Goal: Transaction & Acquisition: Purchase product/service

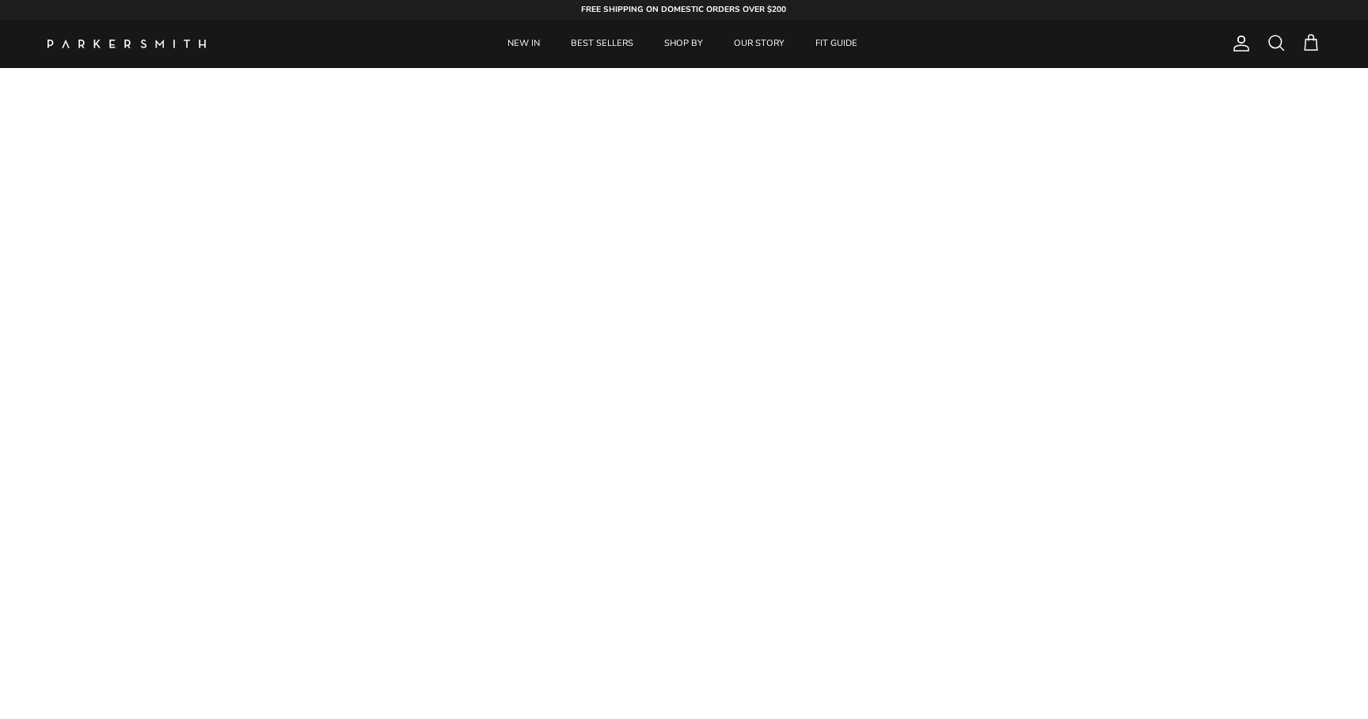
click at [1231, 43] on span "Account" at bounding box center [1240, 43] width 19 height 19
click at [1236, 44] on span "Account" at bounding box center [1240, 43] width 19 height 19
click at [1240, 49] on span "Account" at bounding box center [1240, 43] width 19 height 19
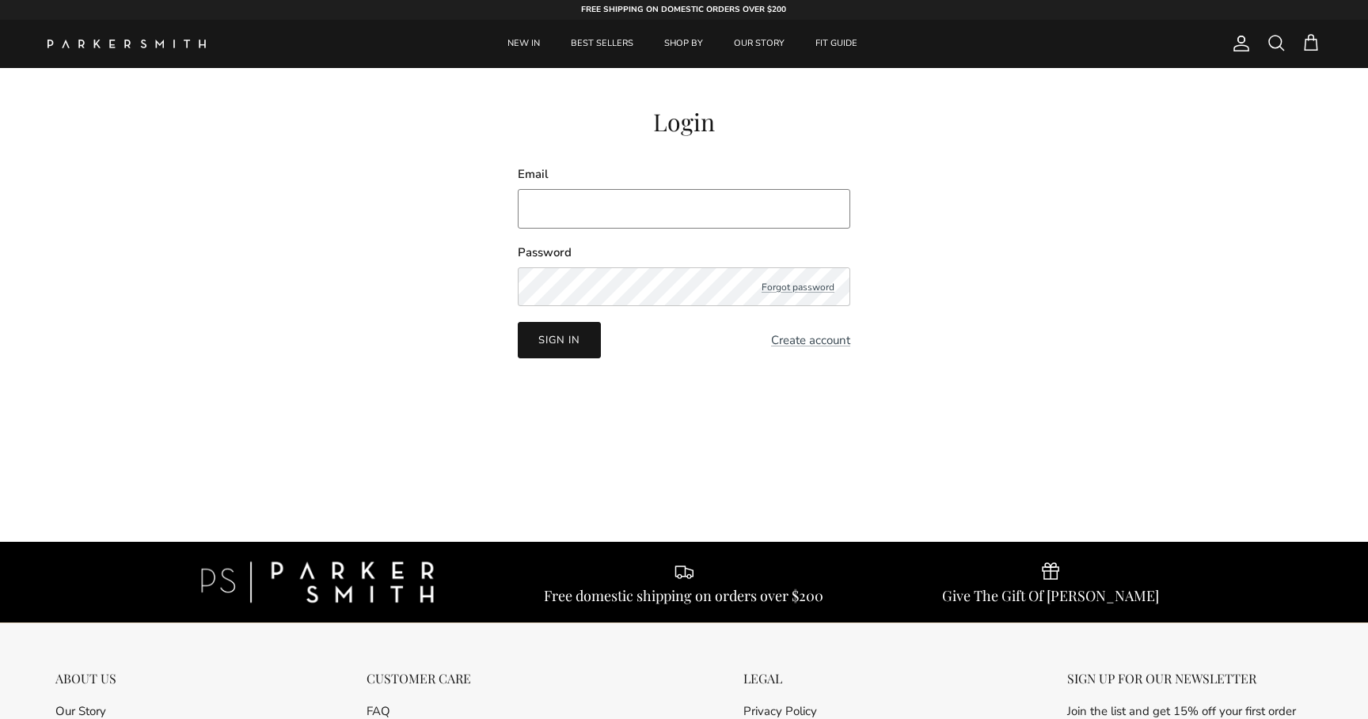
click at [596, 196] on input "Email" at bounding box center [684, 209] width 332 height 40
type input "[EMAIL_ADDRESS][DOMAIN_NAME]"
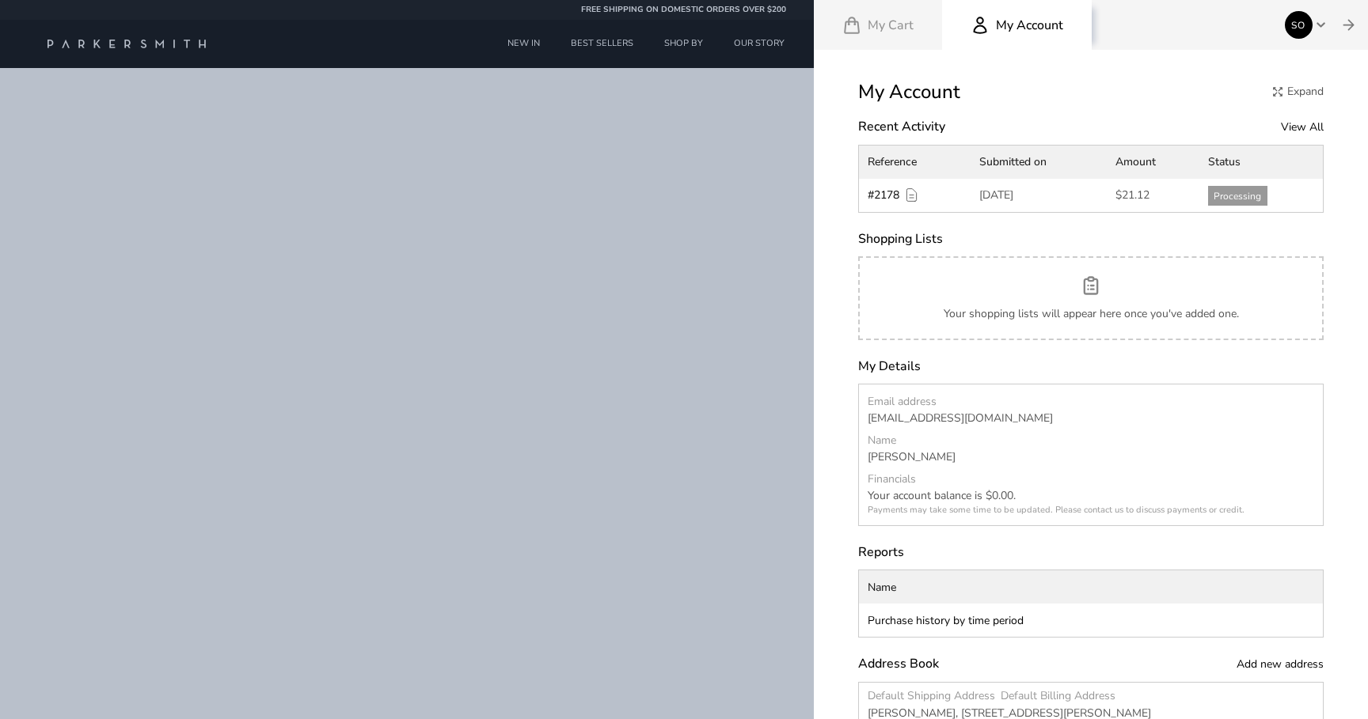
click at [673, 44] on div at bounding box center [684, 359] width 1368 height 719
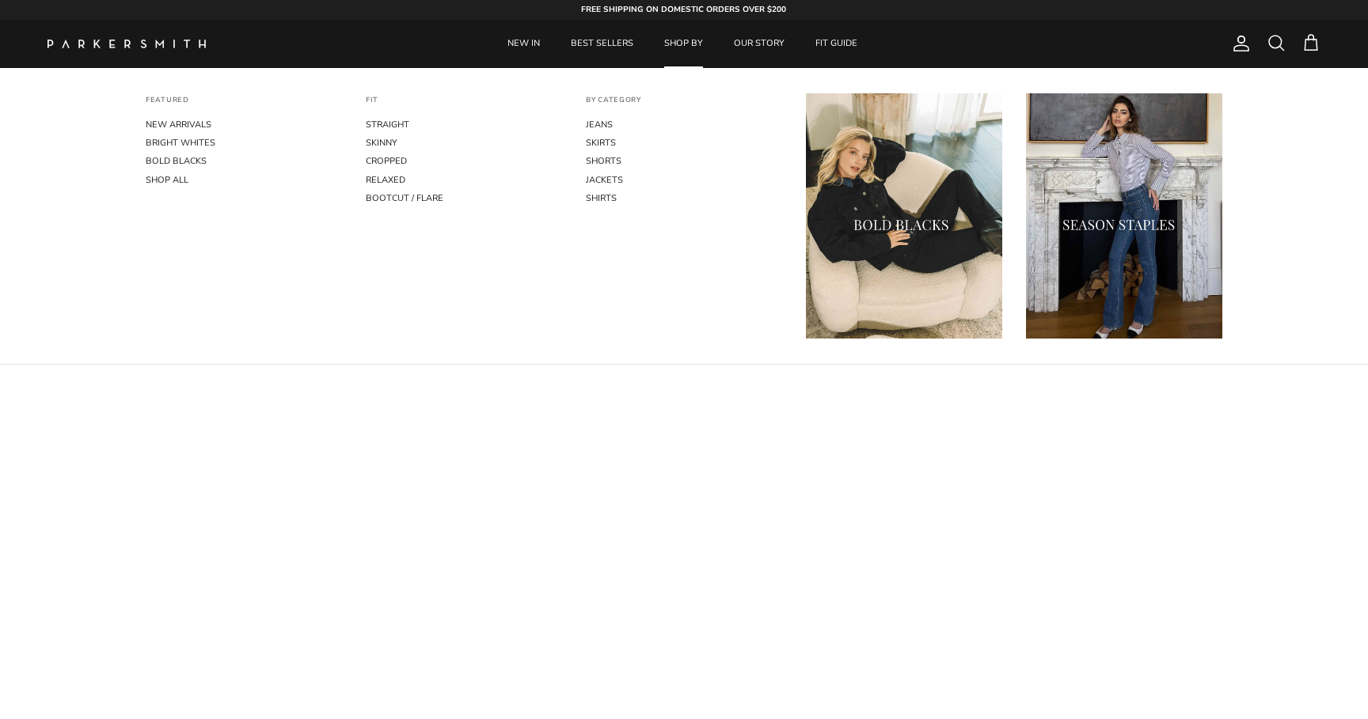
click at [684, 44] on link "SHOP BY" at bounding box center [683, 44] width 67 height 48
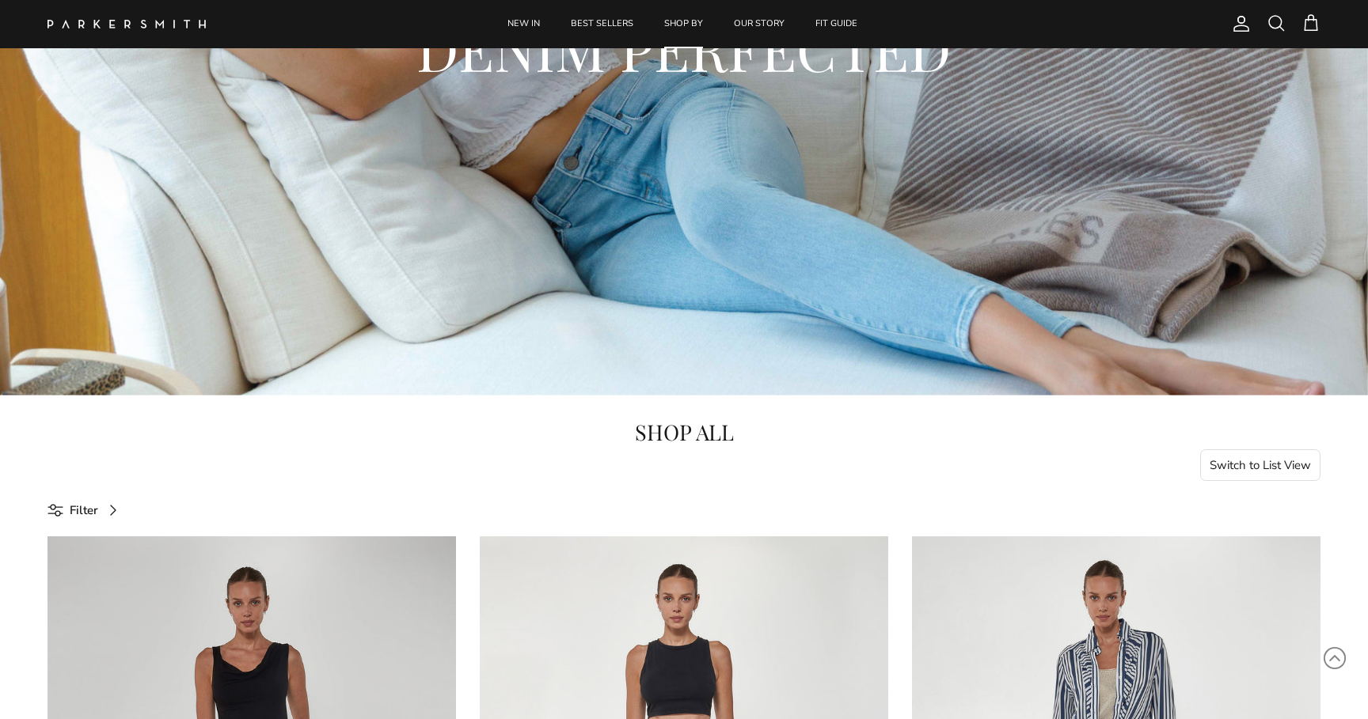
scroll to position [281, 0]
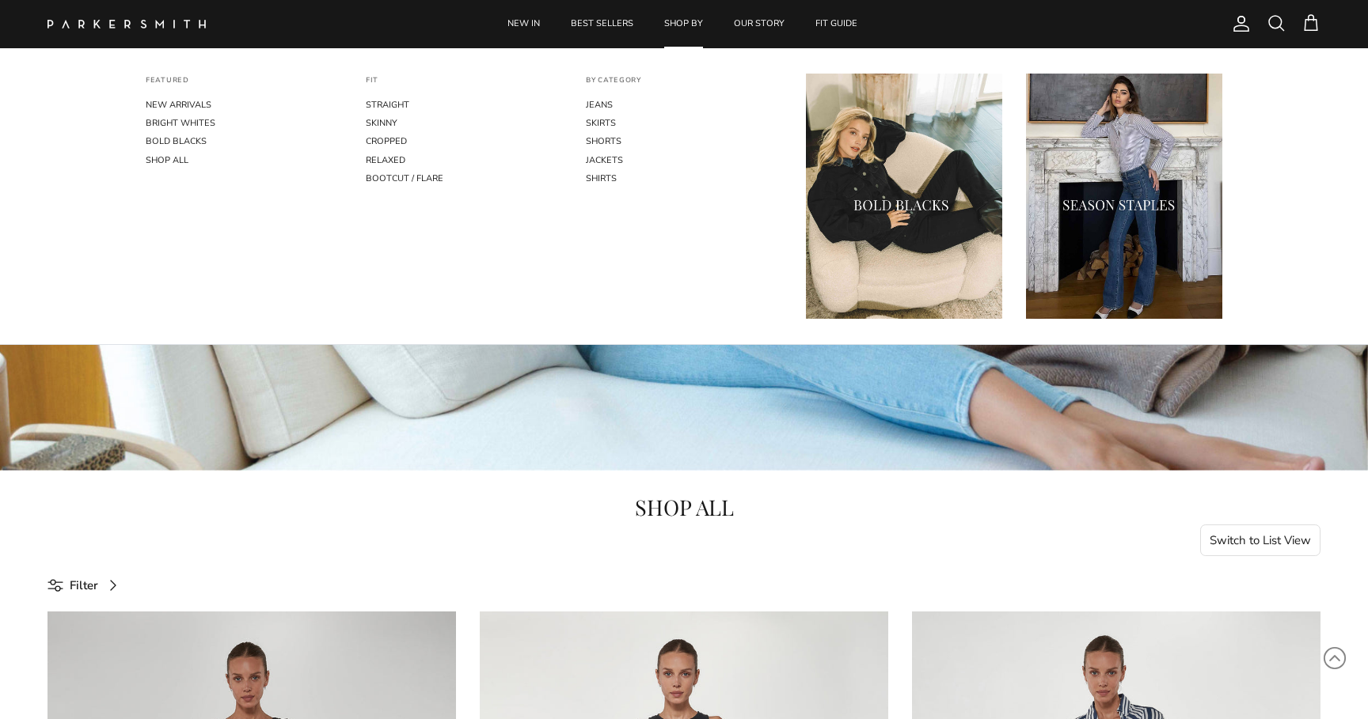
select select "25"
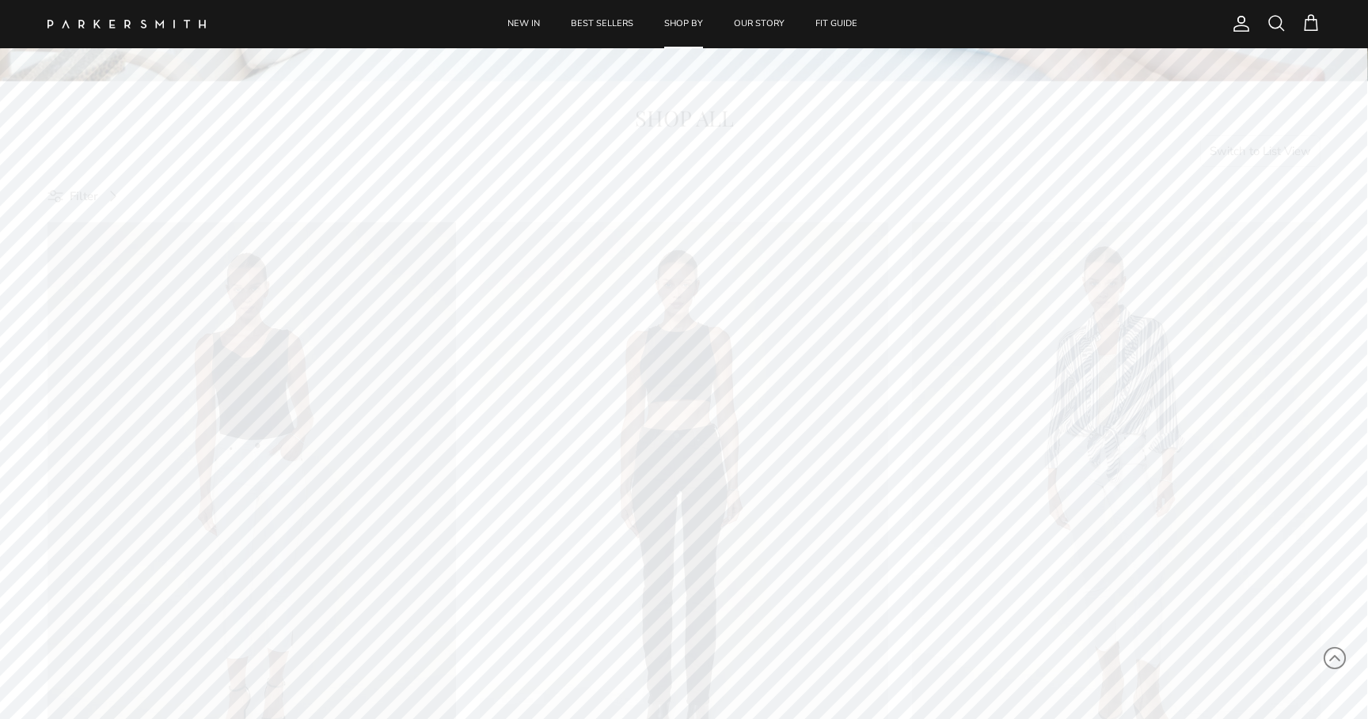
scroll to position [687, 0]
click at [1250, 136] on button "Switch to List View" at bounding box center [1260, 135] width 121 height 32
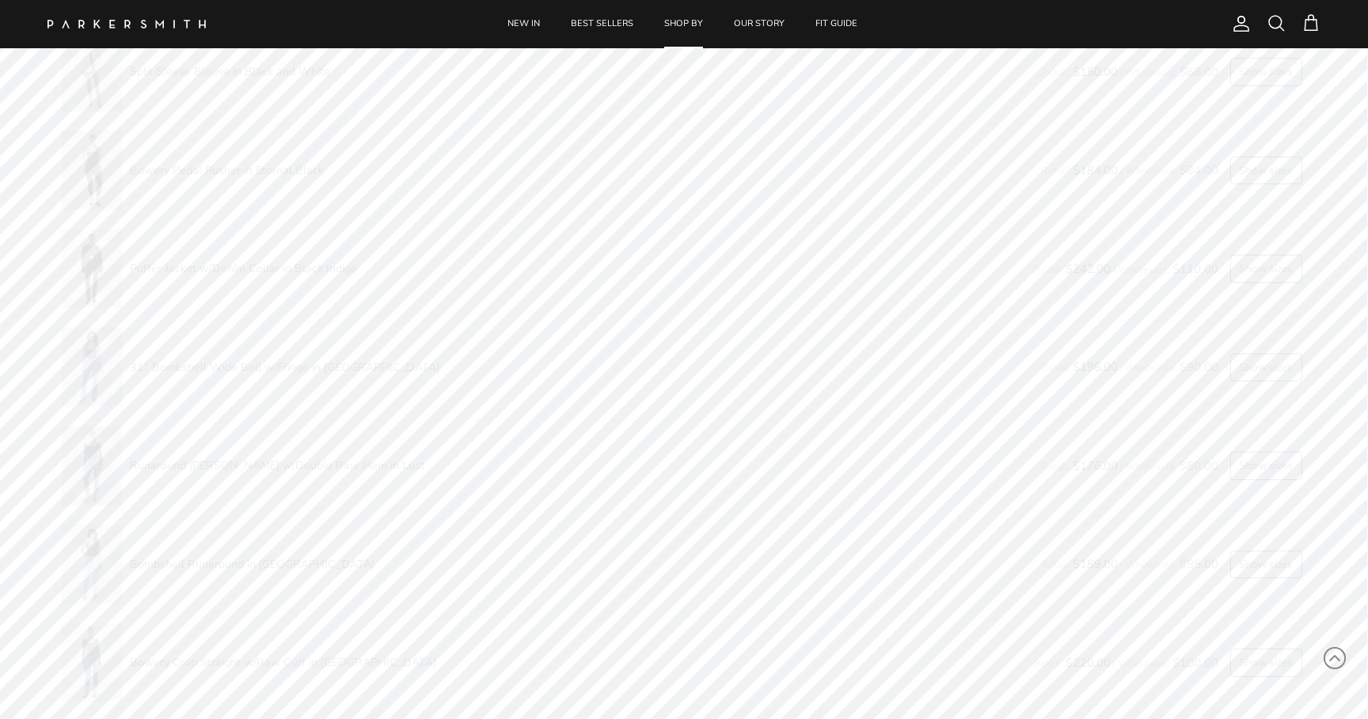
scroll to position [799, 0]
click at [1257, 198] on button "Show sizes" at bounding box center [1266, 194] width 72 height 28
click at [1280, 182] on svg-plus "button" at bounding box center [1278, 176] width 11 height 11
type input "1"
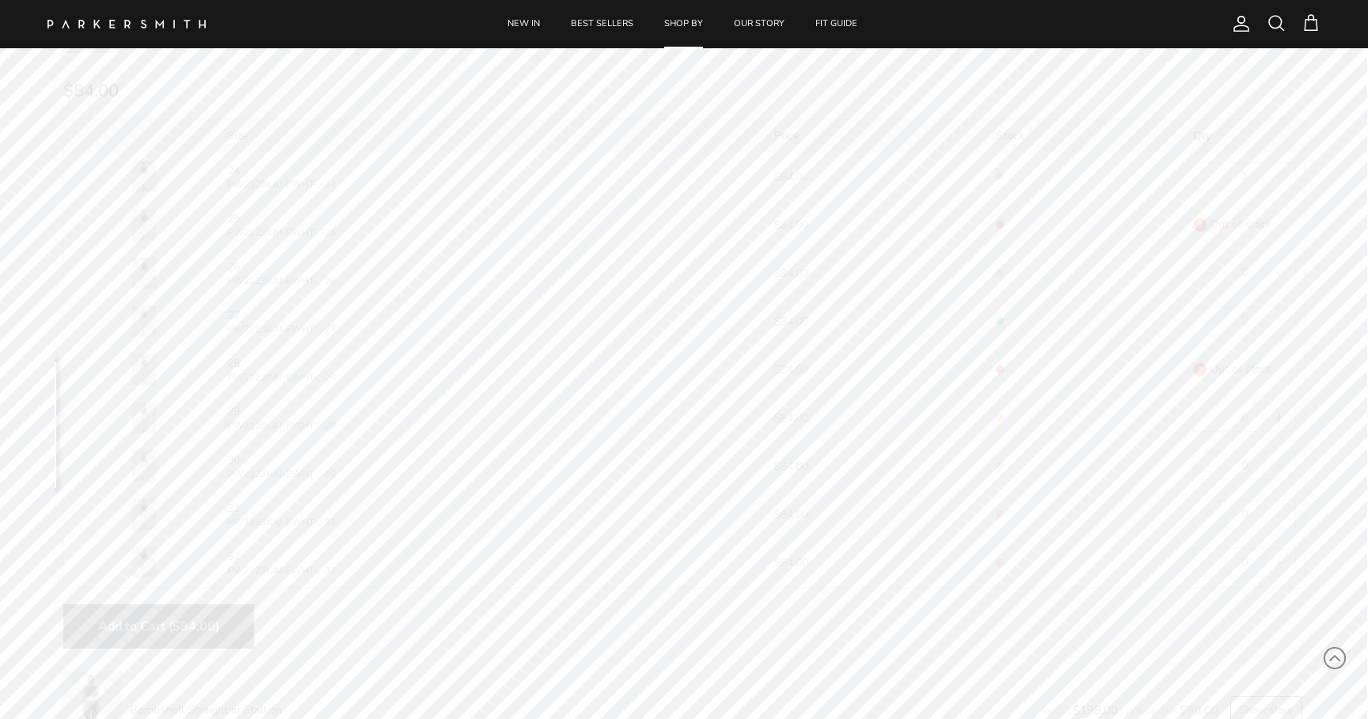
click at [1277, 417] on svg-plus "button" at bounding box center [1278, 417] width 11 height 11
click at [1280, 421] on svg-plus "button" at bounding box center [1278, 417] width 11 height 11
type input "2"
